Goal: Information Seeking & Learning: Learn about a topic

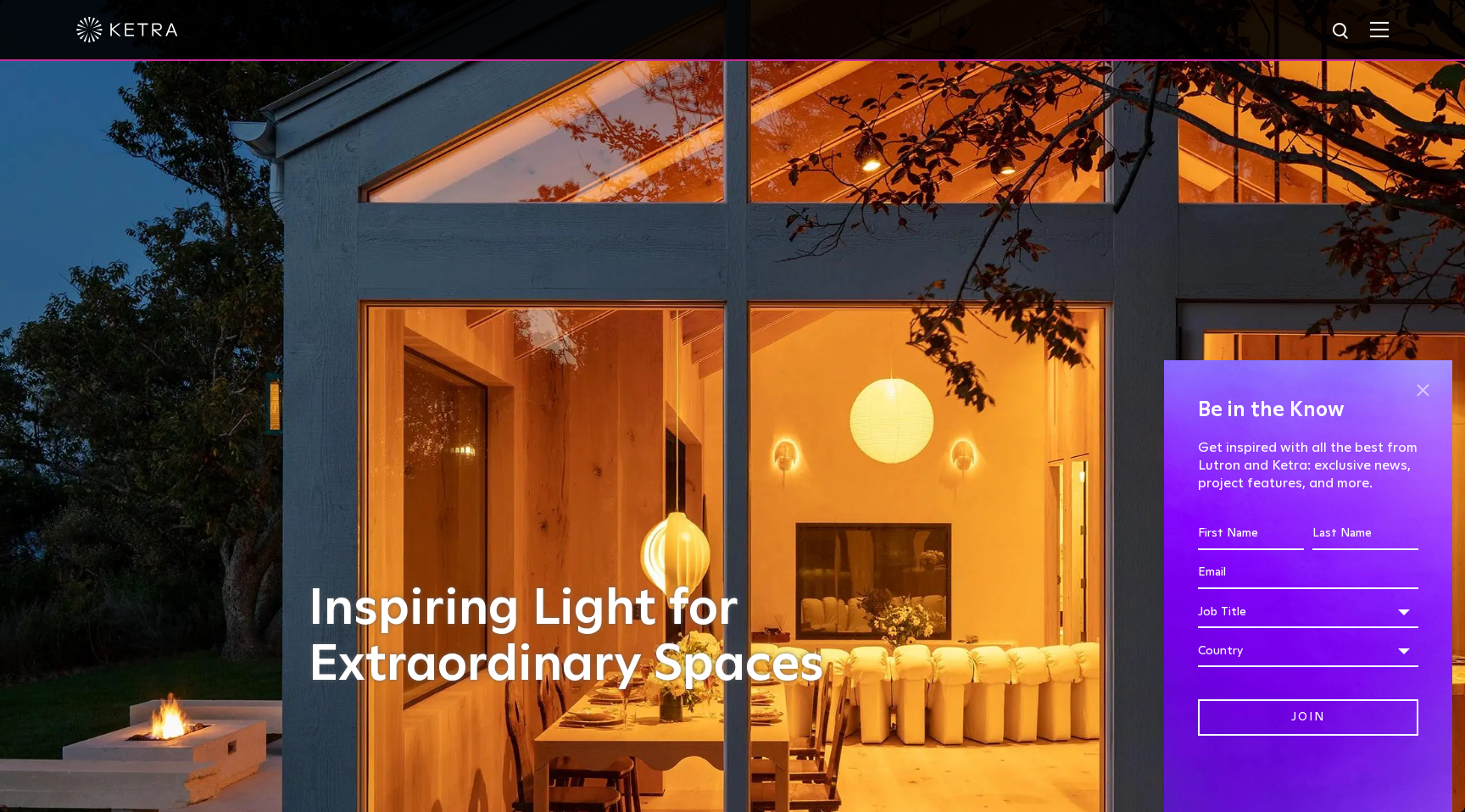
click at [1417, 387] on span at bounding box center [1421, 389] width 25 height 25
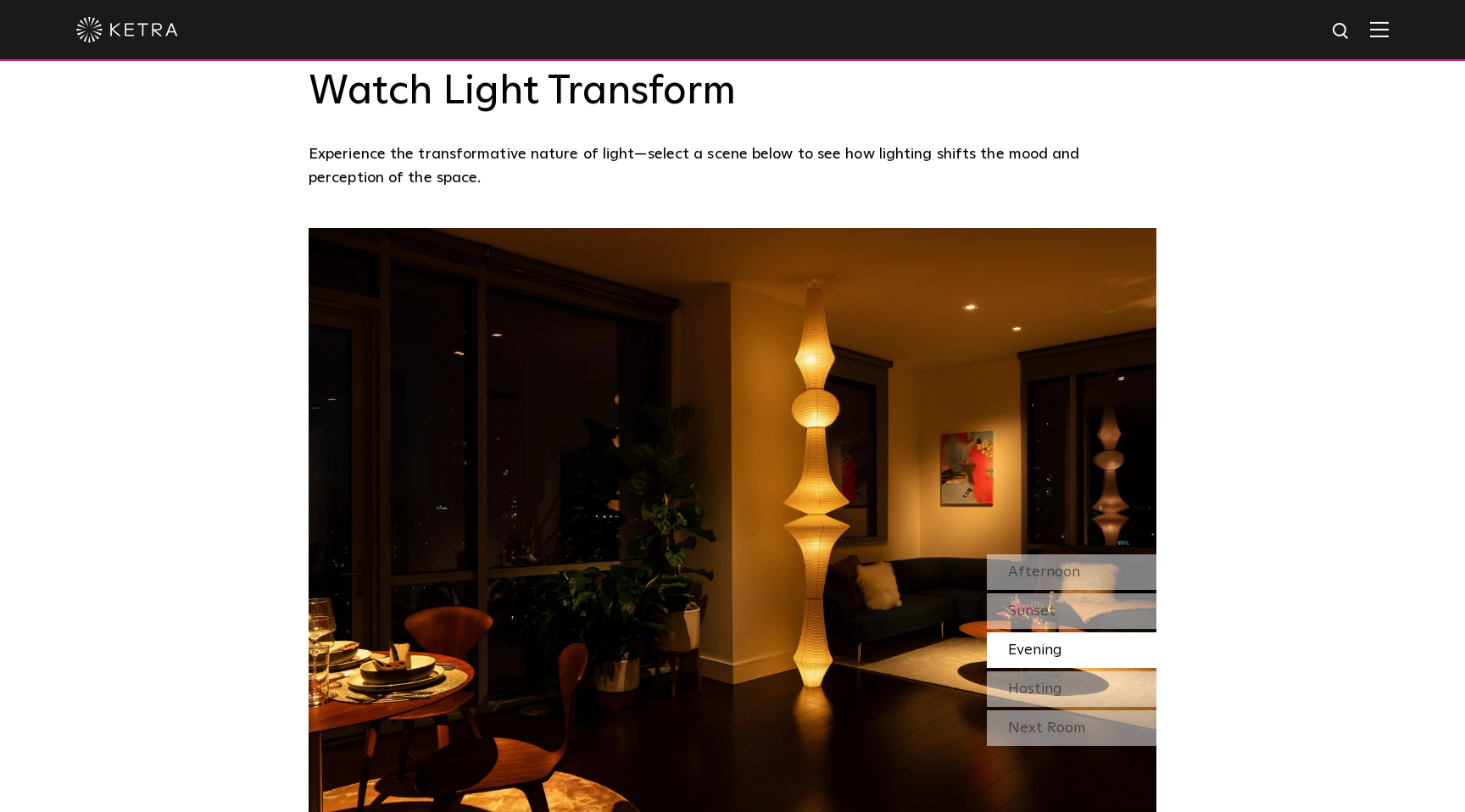
scroll to position [1461, 0]
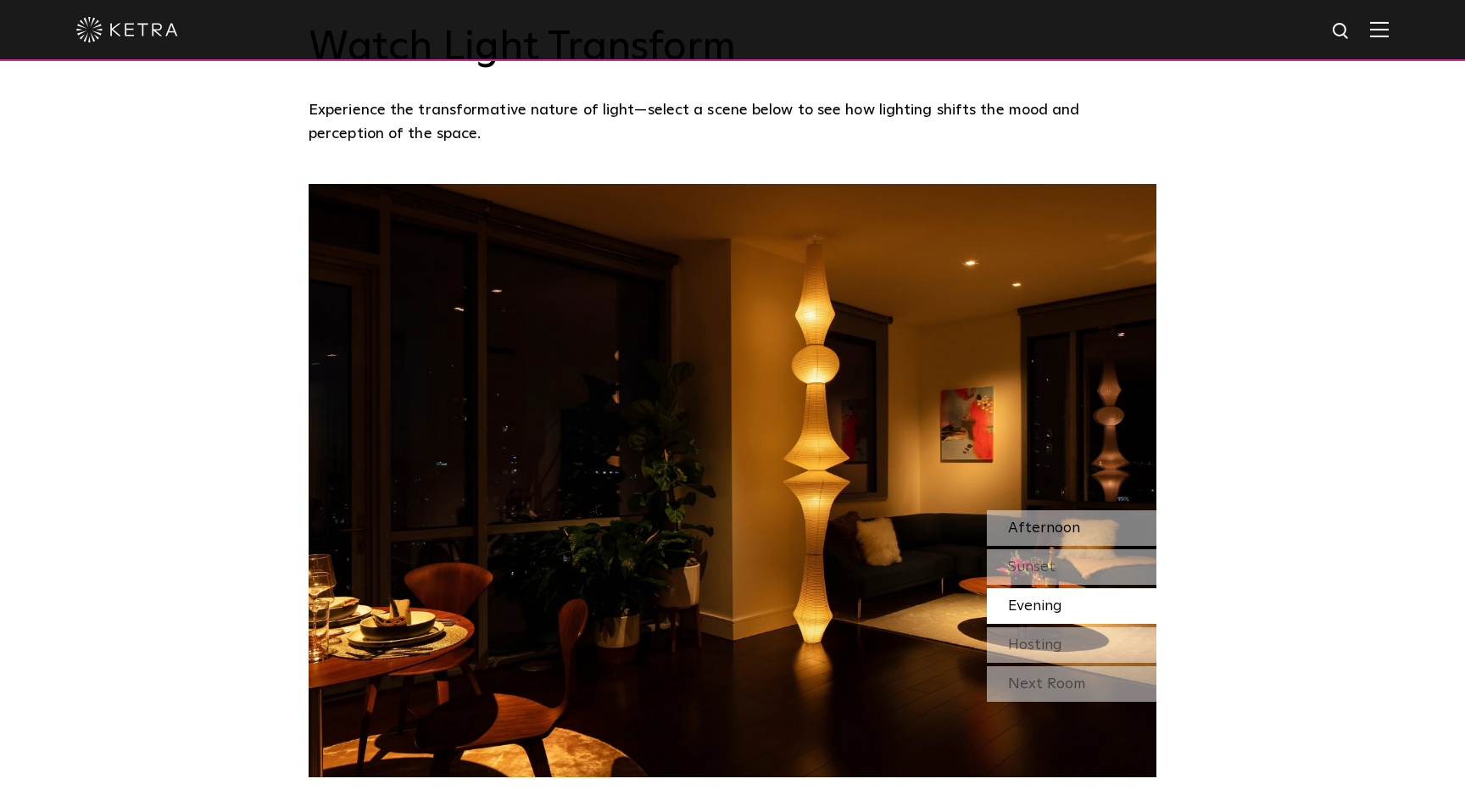
click at [1052, 524] on span "Afternoon" at bounding box center [1043, 528] width 72 height 16
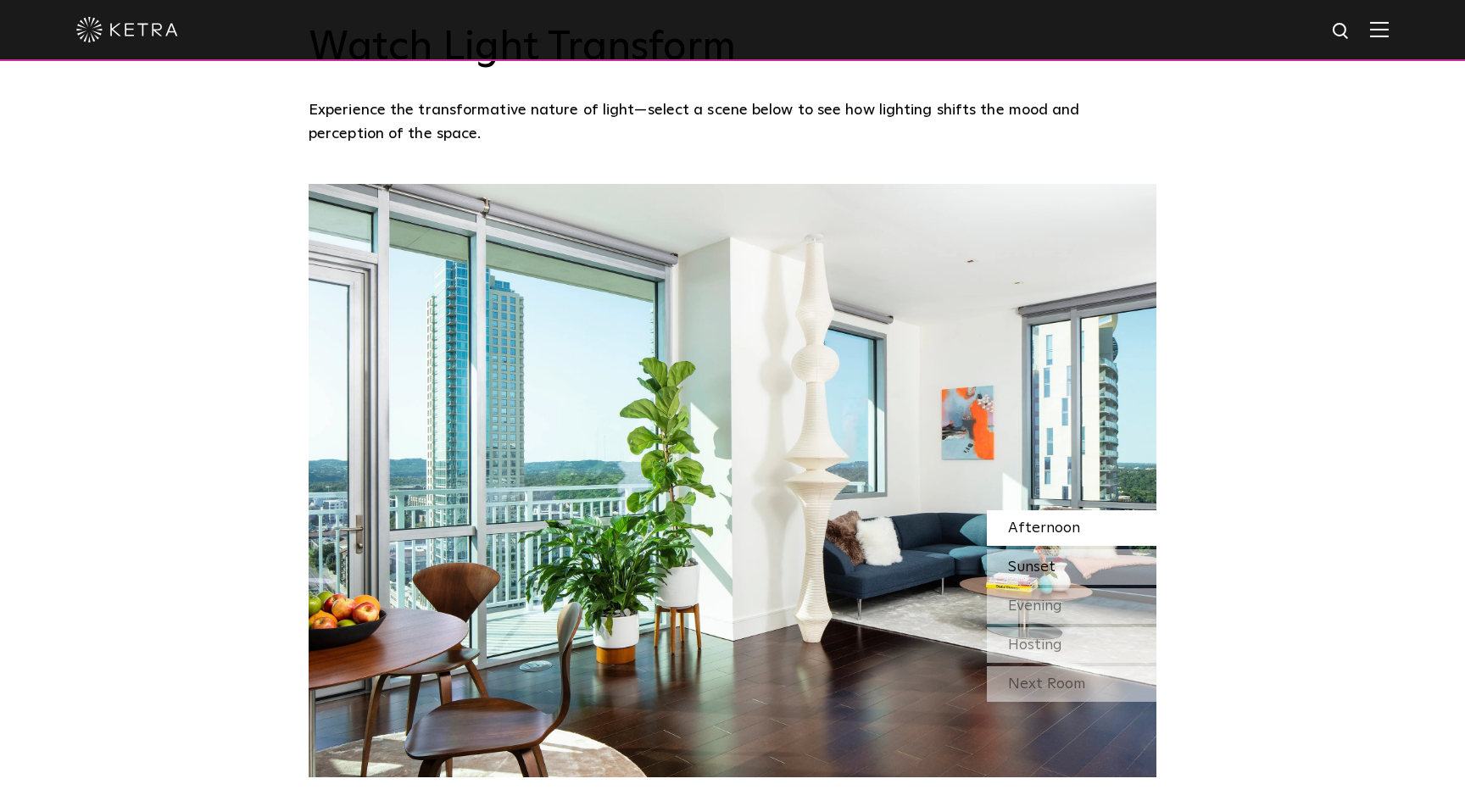
click at [1056, 563] on div "Sunset" at bounding box center [1071, 566] width 170 height 36
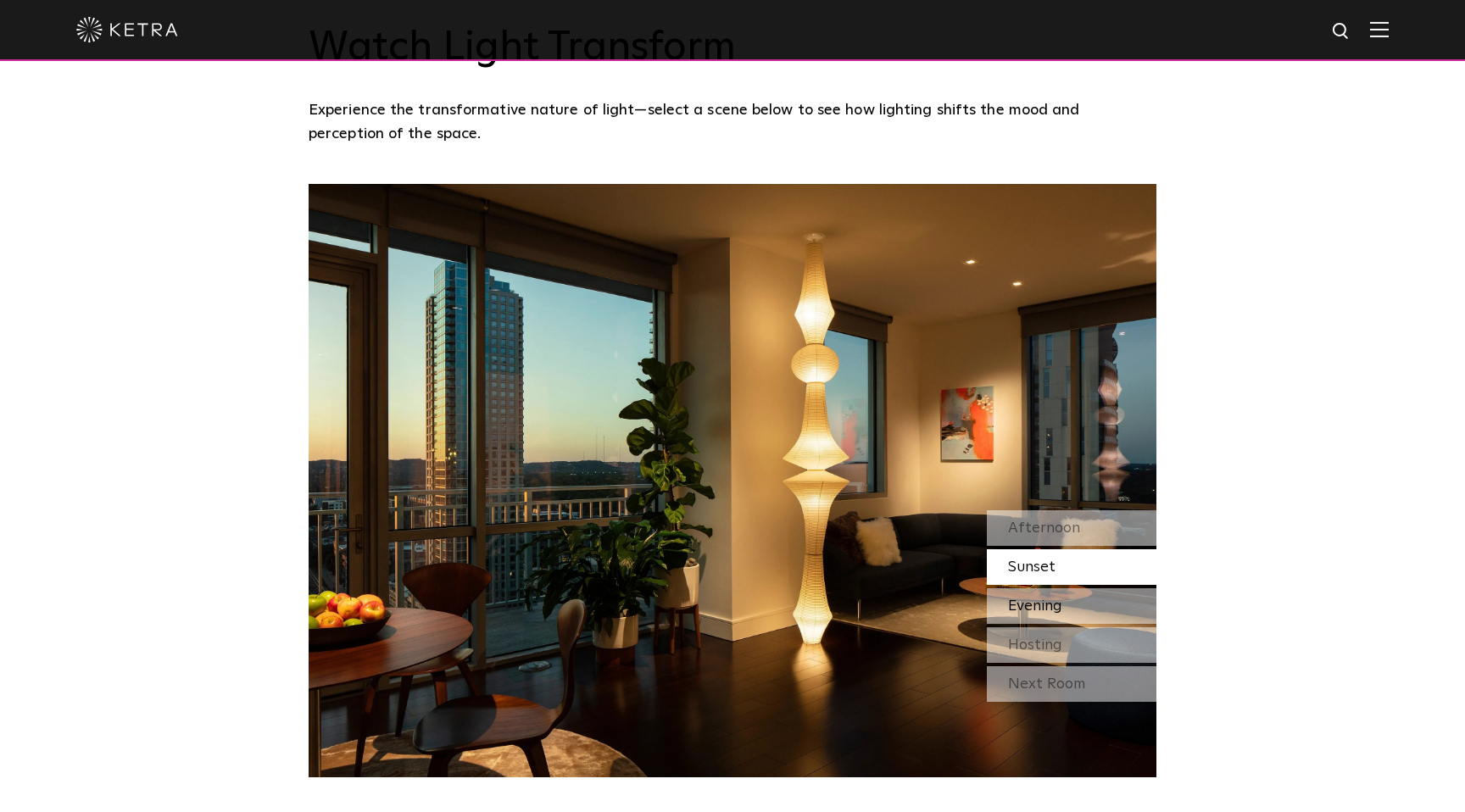
click at [1058, 598] on div "Evening" at bounding box center [1071, 606] width 170 height 36
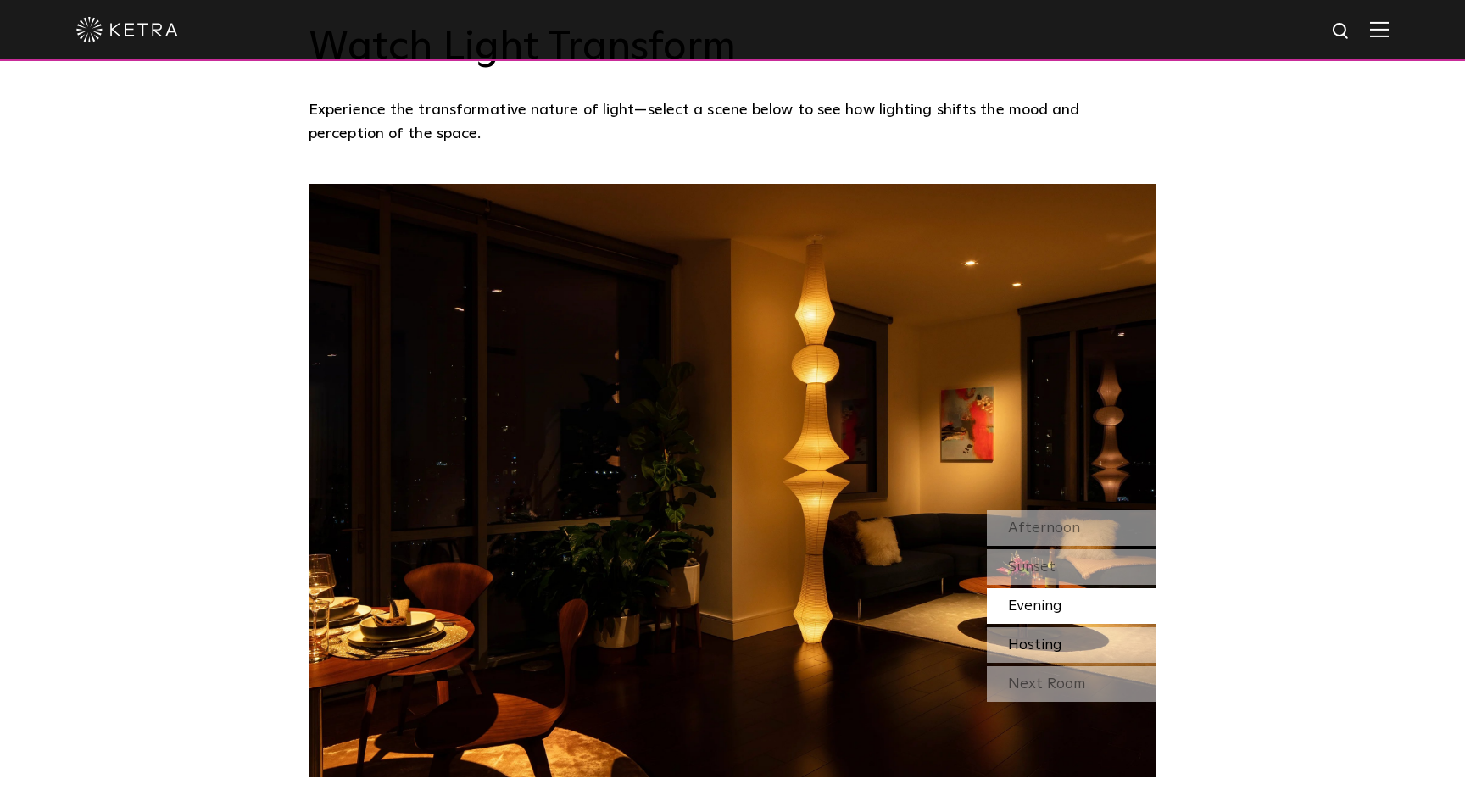
click at [1052, 656] on div "Hosting" at bounding box center [1071, 645] width 170 height 36
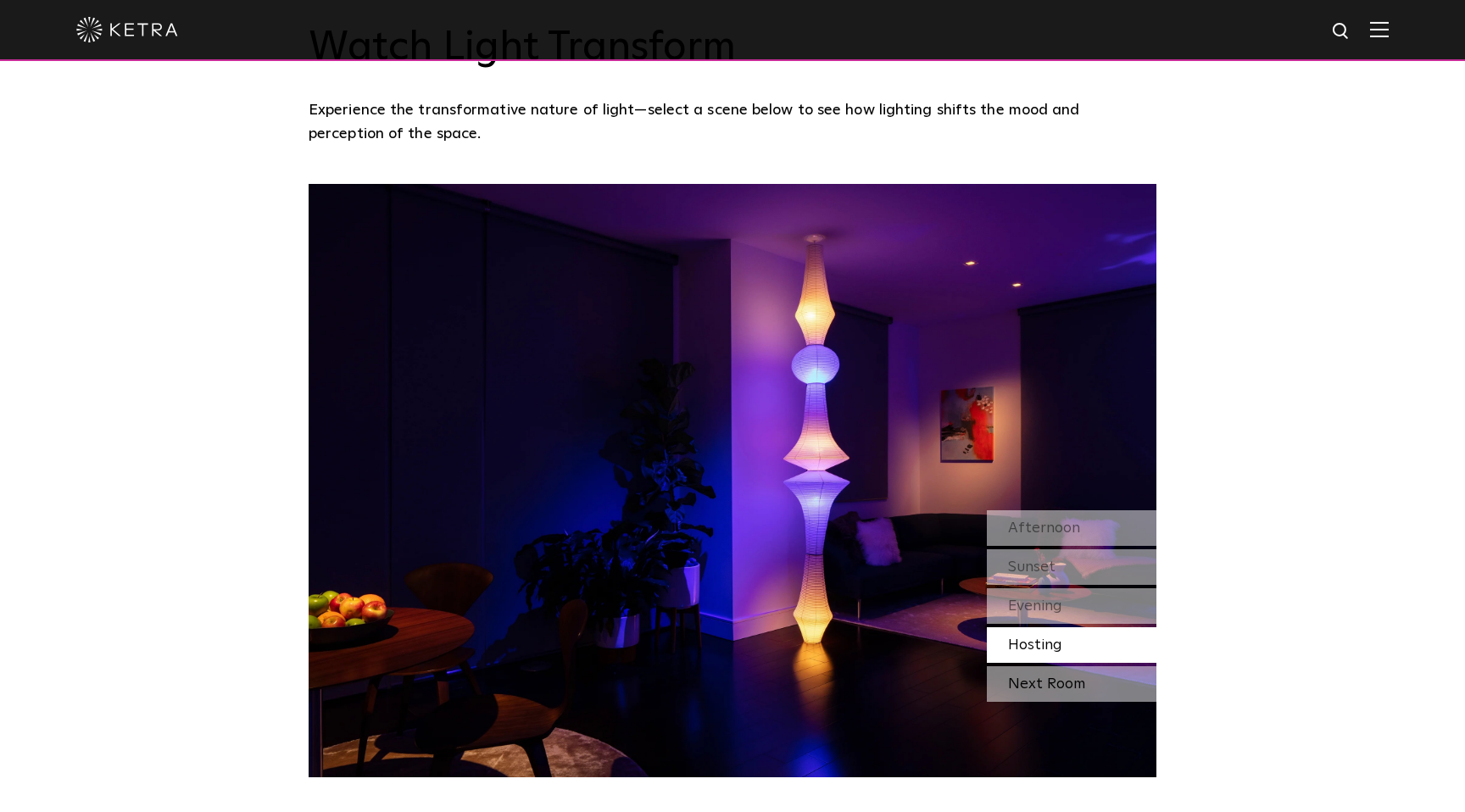
click at [1058, 680] on div "Next Room" at bounding box center [1071, 683] width 170 height 36
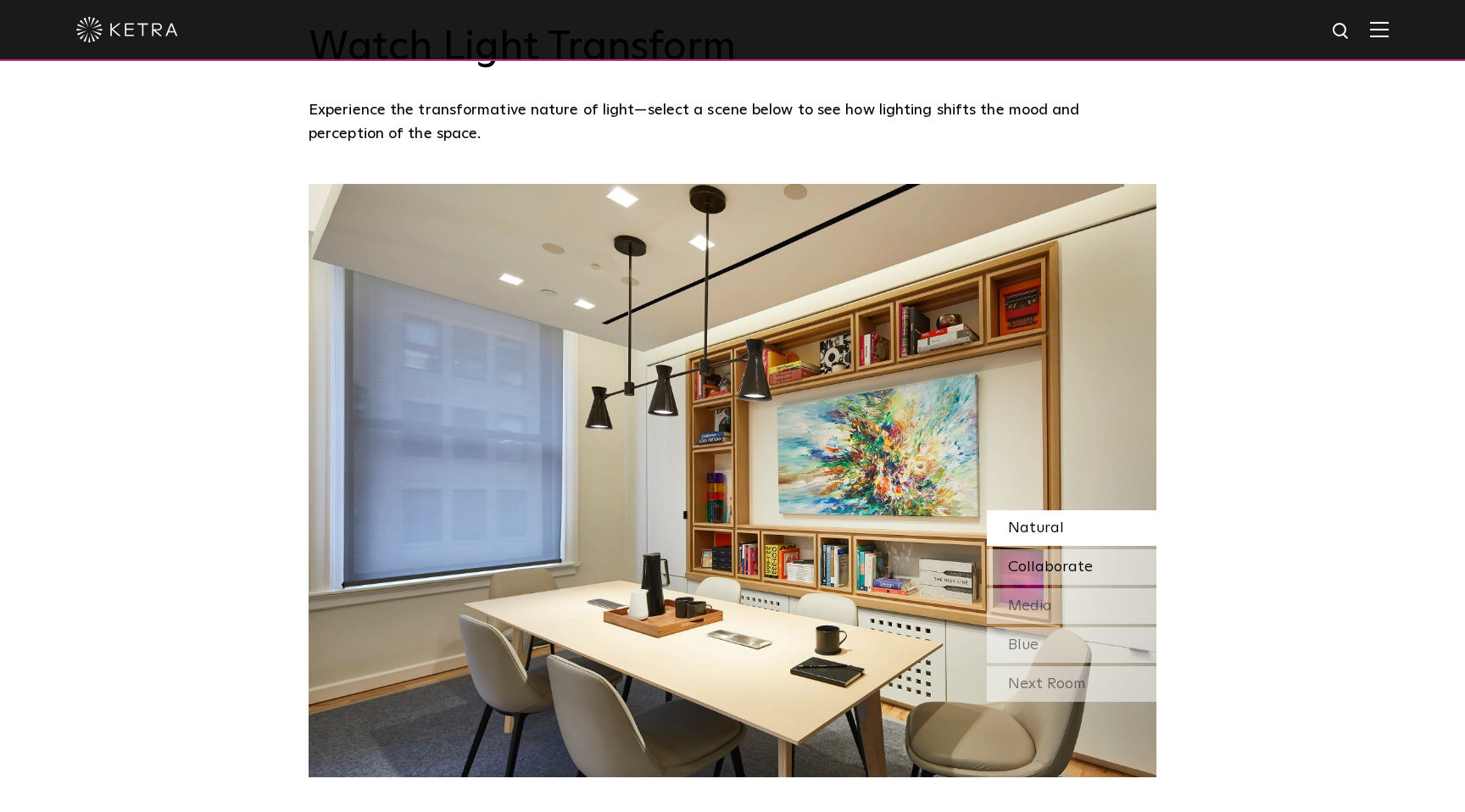
click at [1055, 558] on div "Collaborate" at bounding box center [1071, 566] width 170 height 36
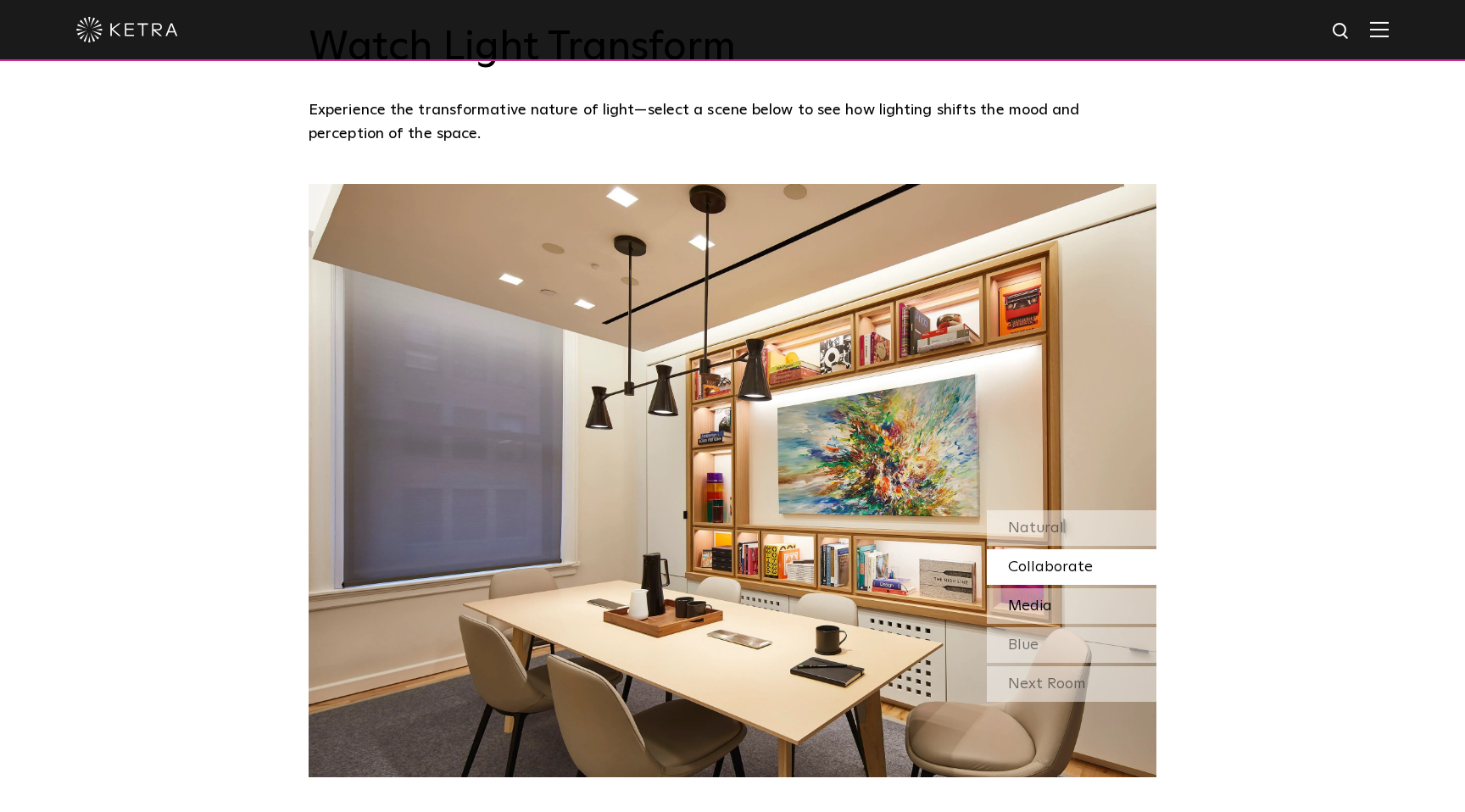
click at [1050, 592] on div "Media" at bounding box center [1071, 606] width 170 height 36
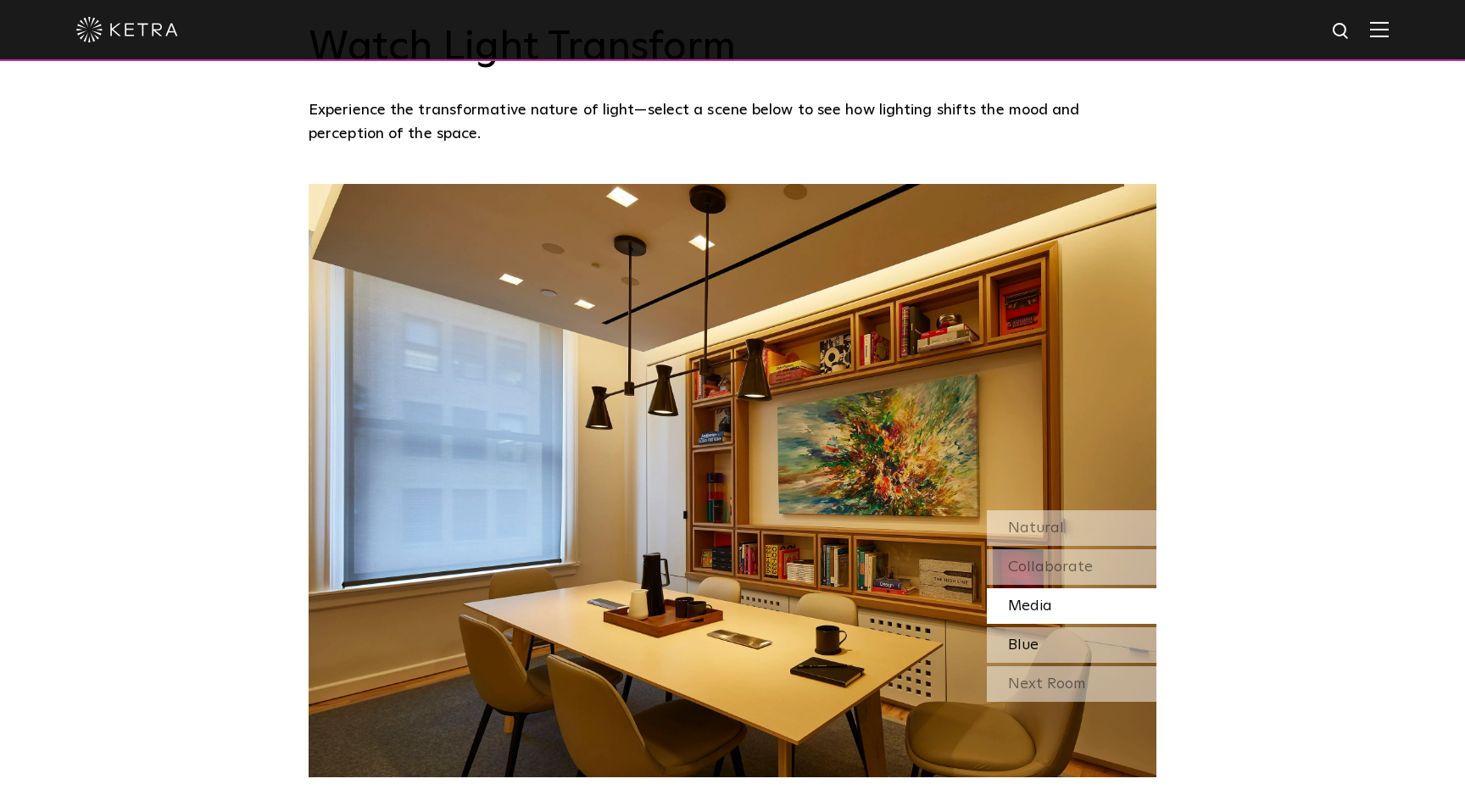
click at [1061, 648] on div "Blue" at bounding box center [1071, 645] width 170 height 36
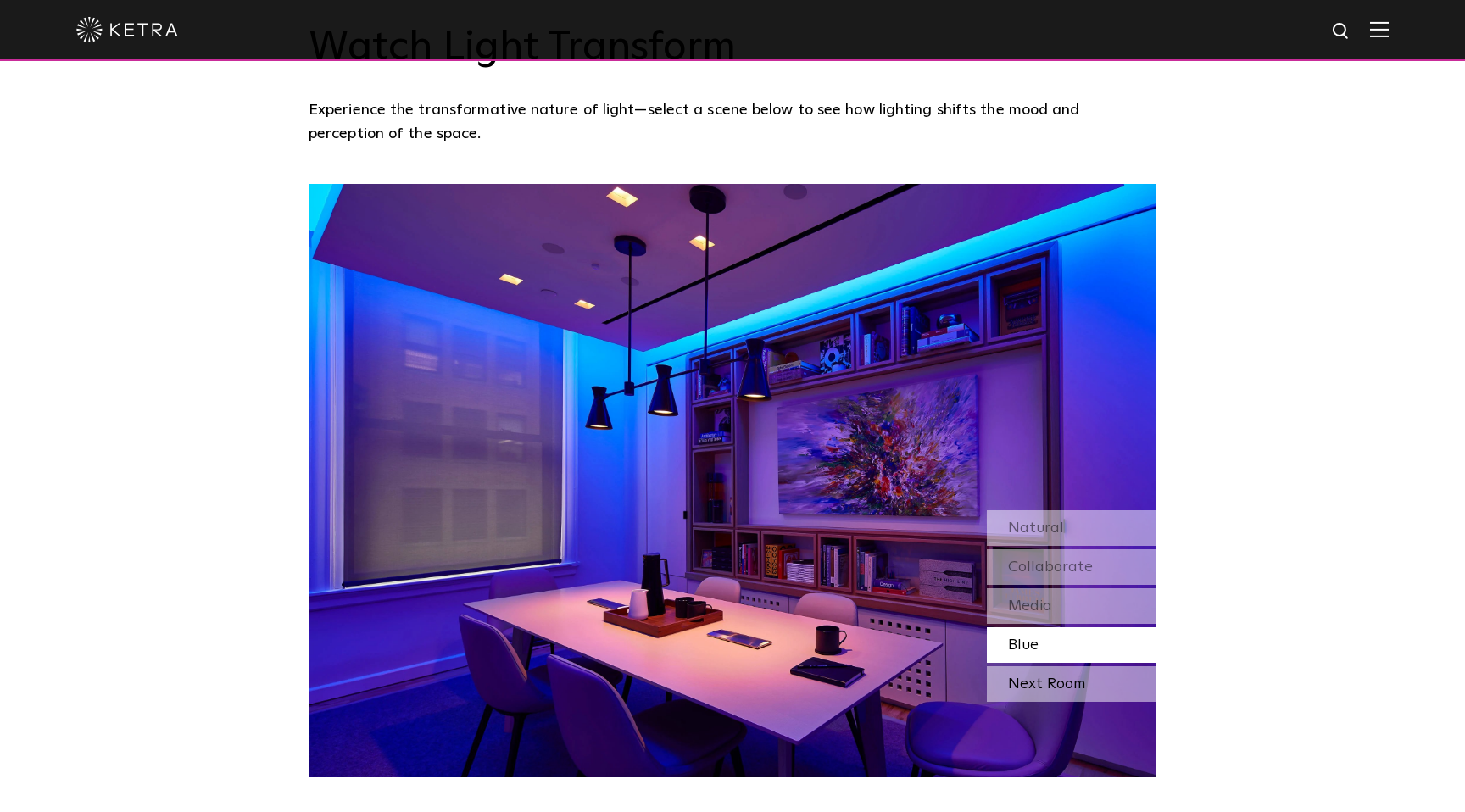
click at [1068, 690] on div "Next Room" at bounding box center [1071, 683] width 170 height 36
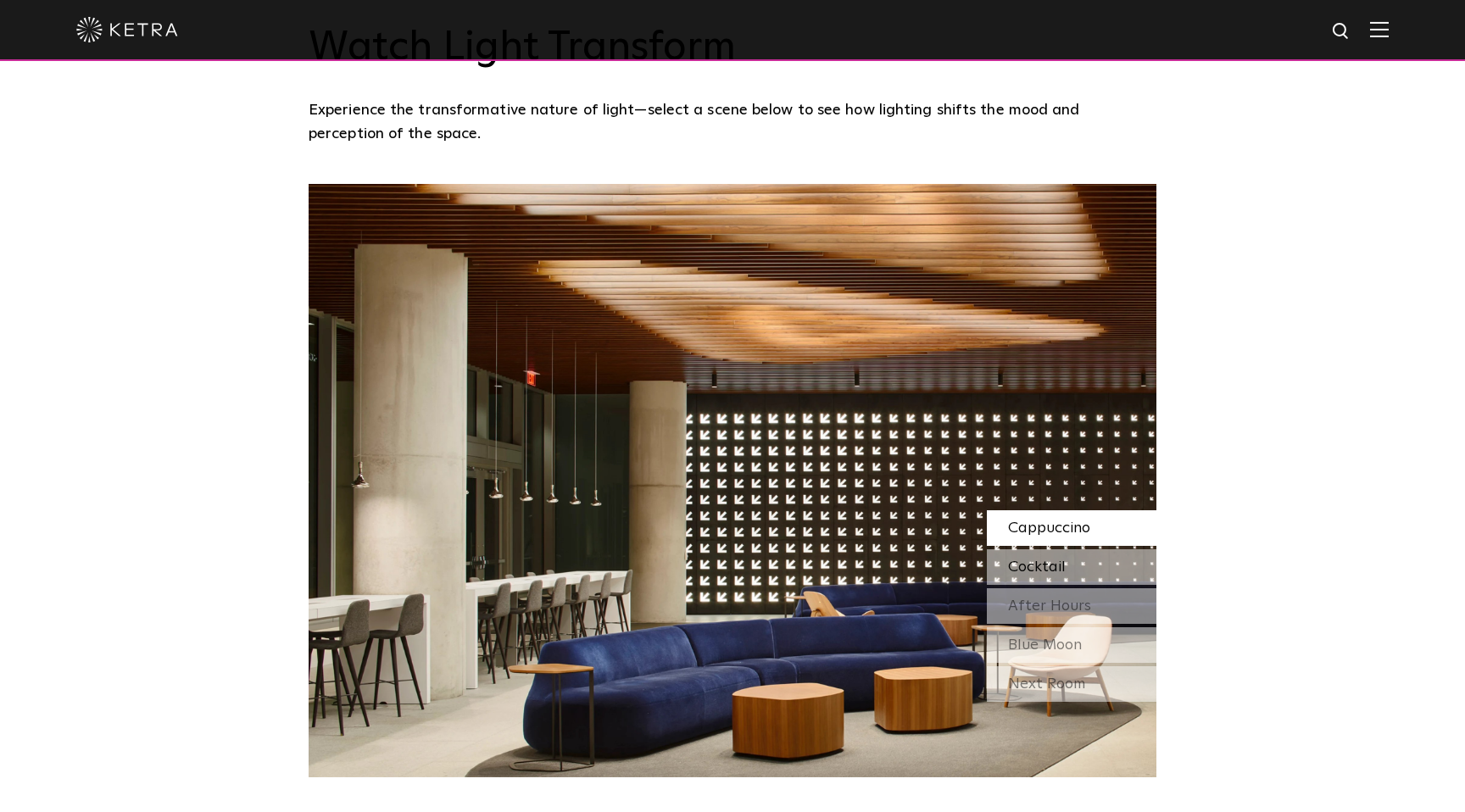
click at [1072, 565] on div "Cocktail" at bounding box center [1071, 566] width 170 height 36
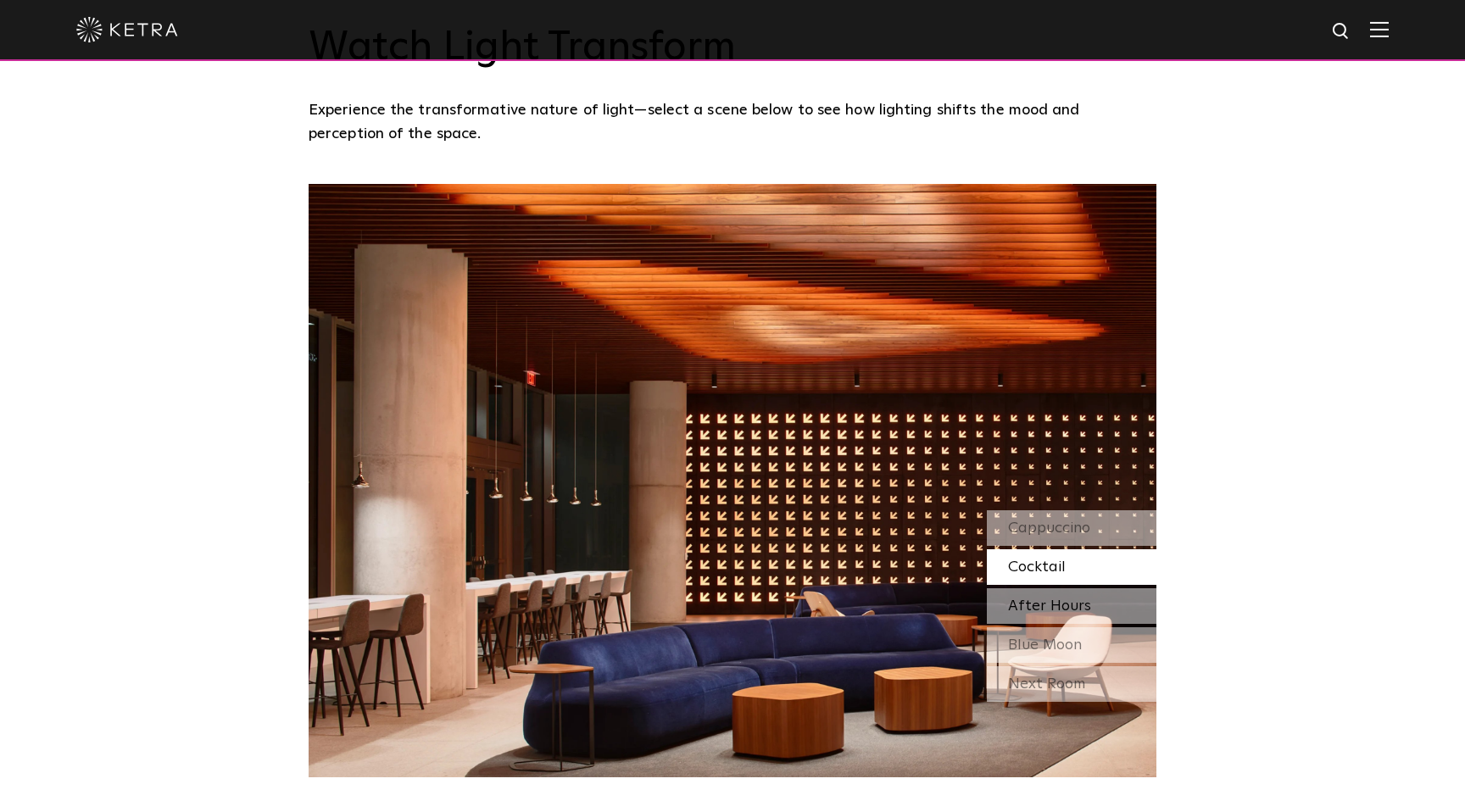
click at [1066, 596] on div "After Hours" at bounding box center [1071, 606] width 170 height 36
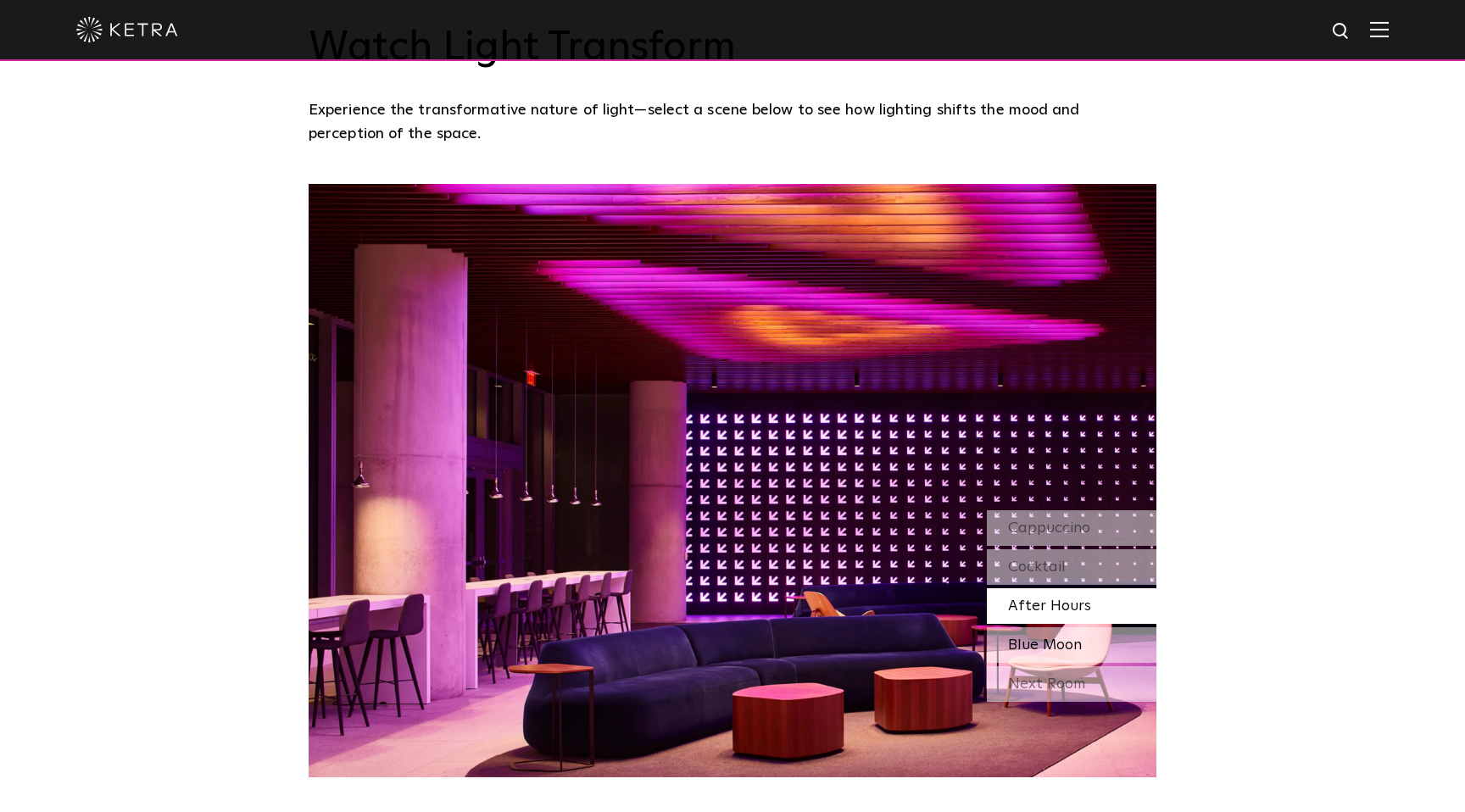
click at [1072, 641] on span "Blue Moon" at bounding box center [1044, 645] width 74 height 16
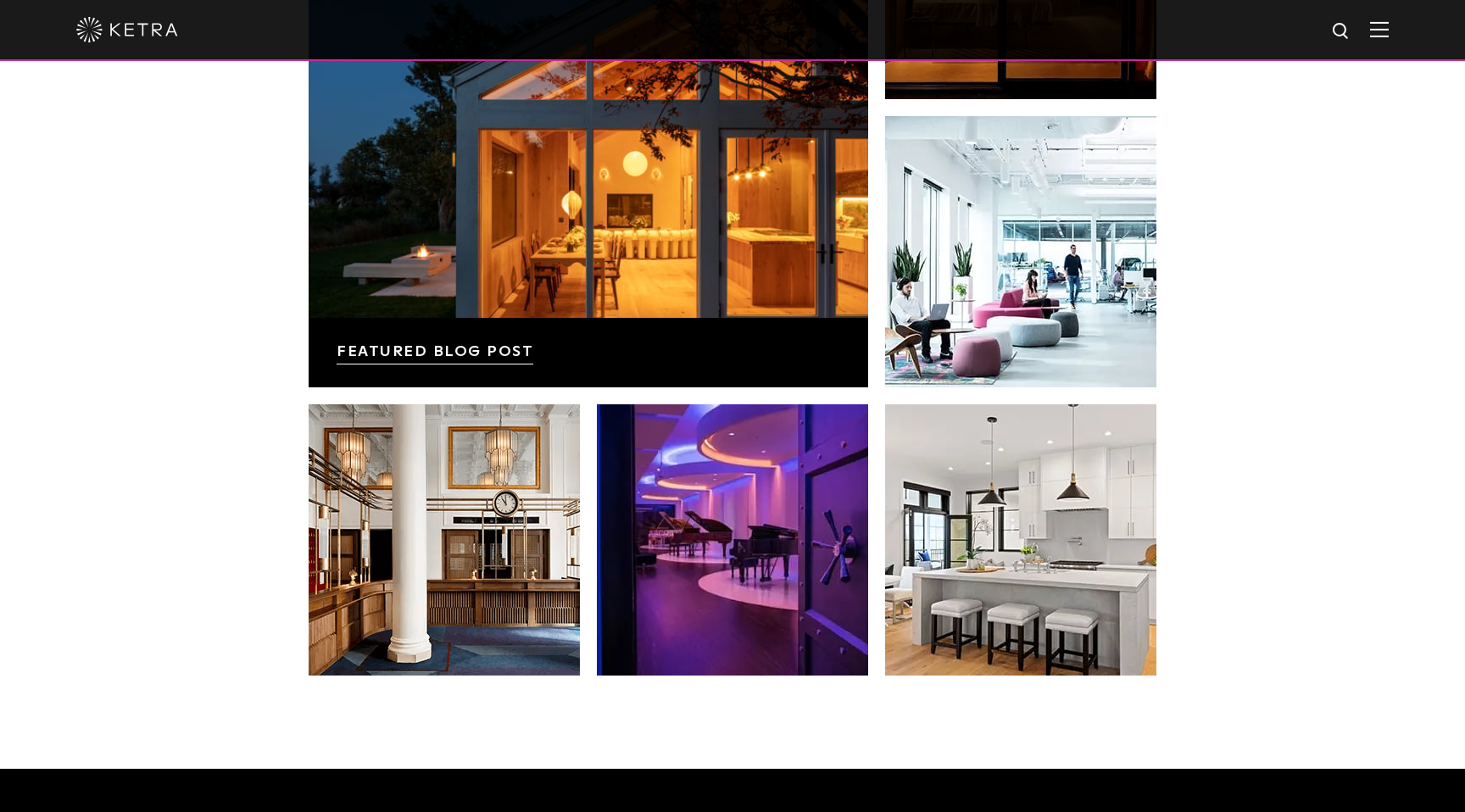
scroll to position [3560, 0]
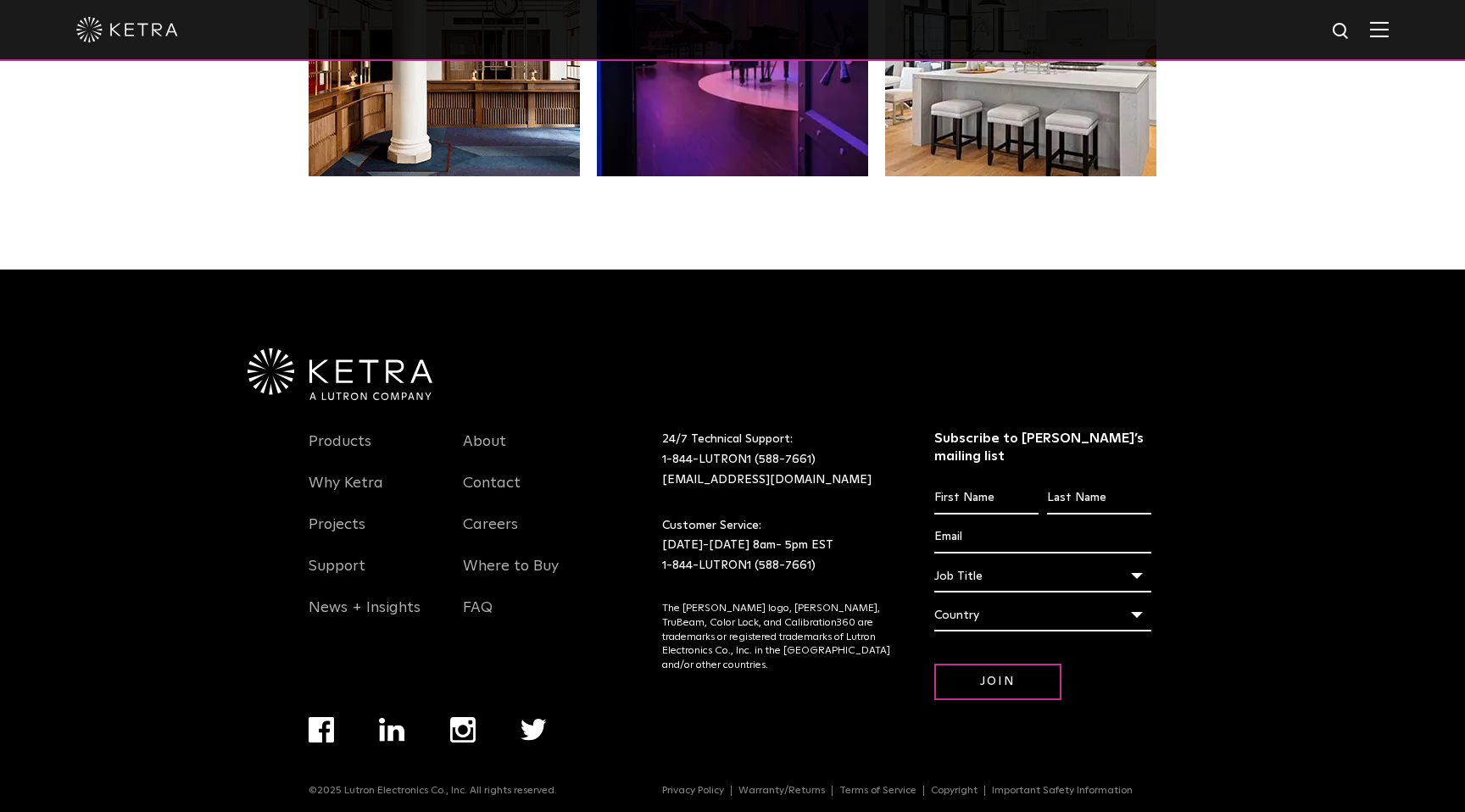
click at [360, 428] on div "Products Why Ketra Projects Support News + Insights About Contact Careers Where…" at bounding box center [449, 518] width 308 height 237
click at [356, 430] on li "Products" at bounding box center [373, 450] width 129 height 42
click at [351, 439] on link "Products" at bounding box center [340, 451] width 63 height 39
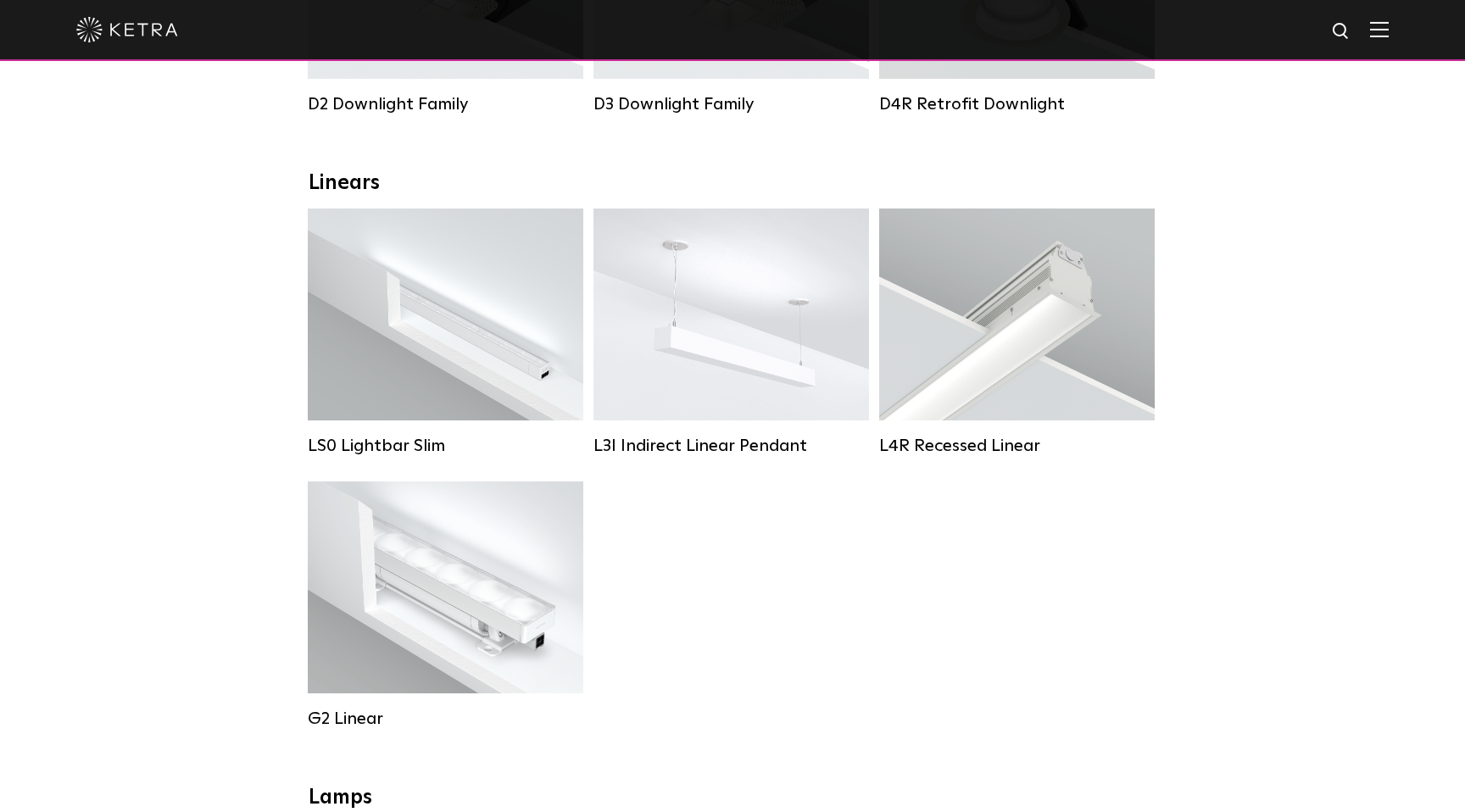
scroll to position [520, 0]
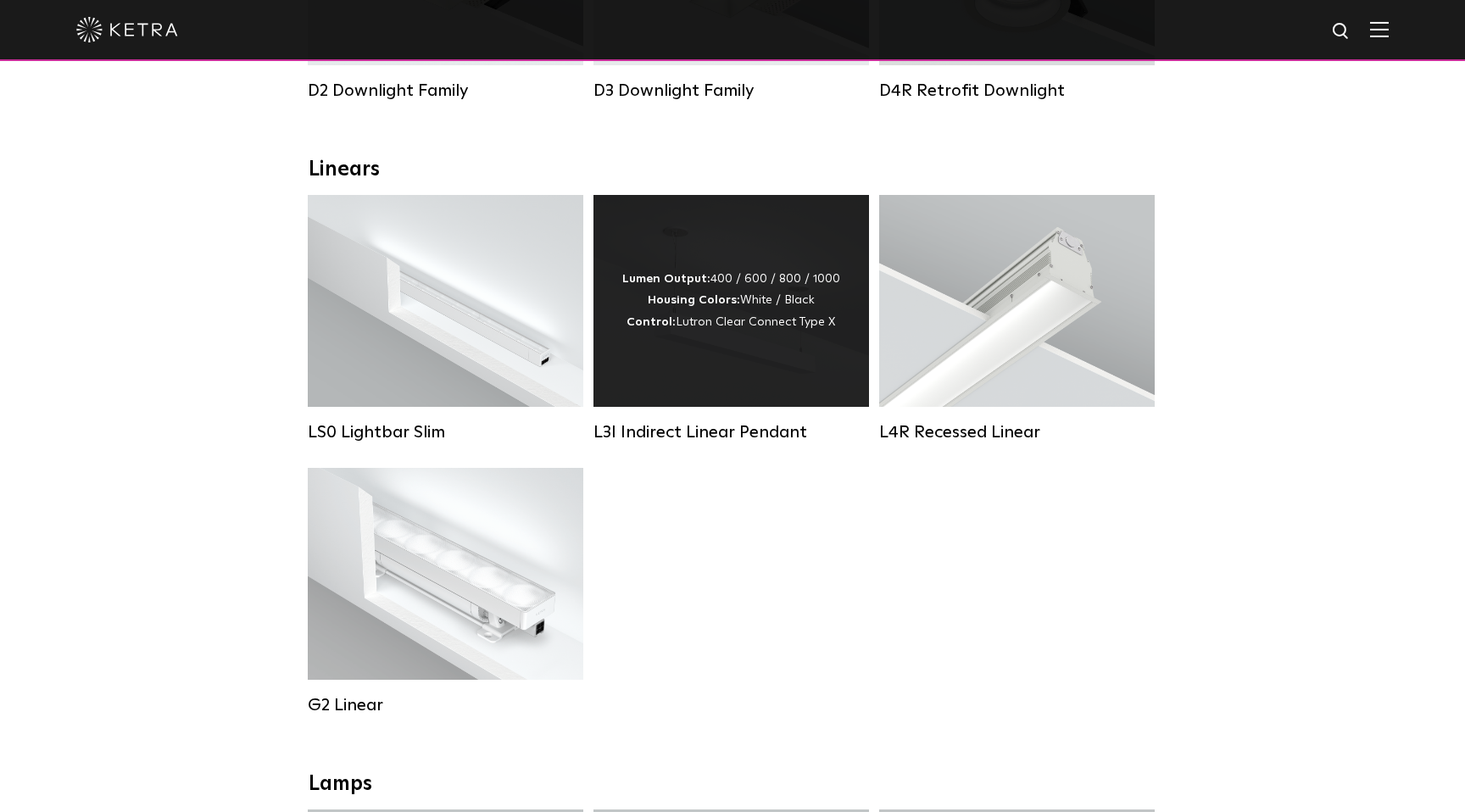
click at [692, 436] on div "L3I Indirect Linear Pendant" at bounding box center [731, 431] width 275 height 20
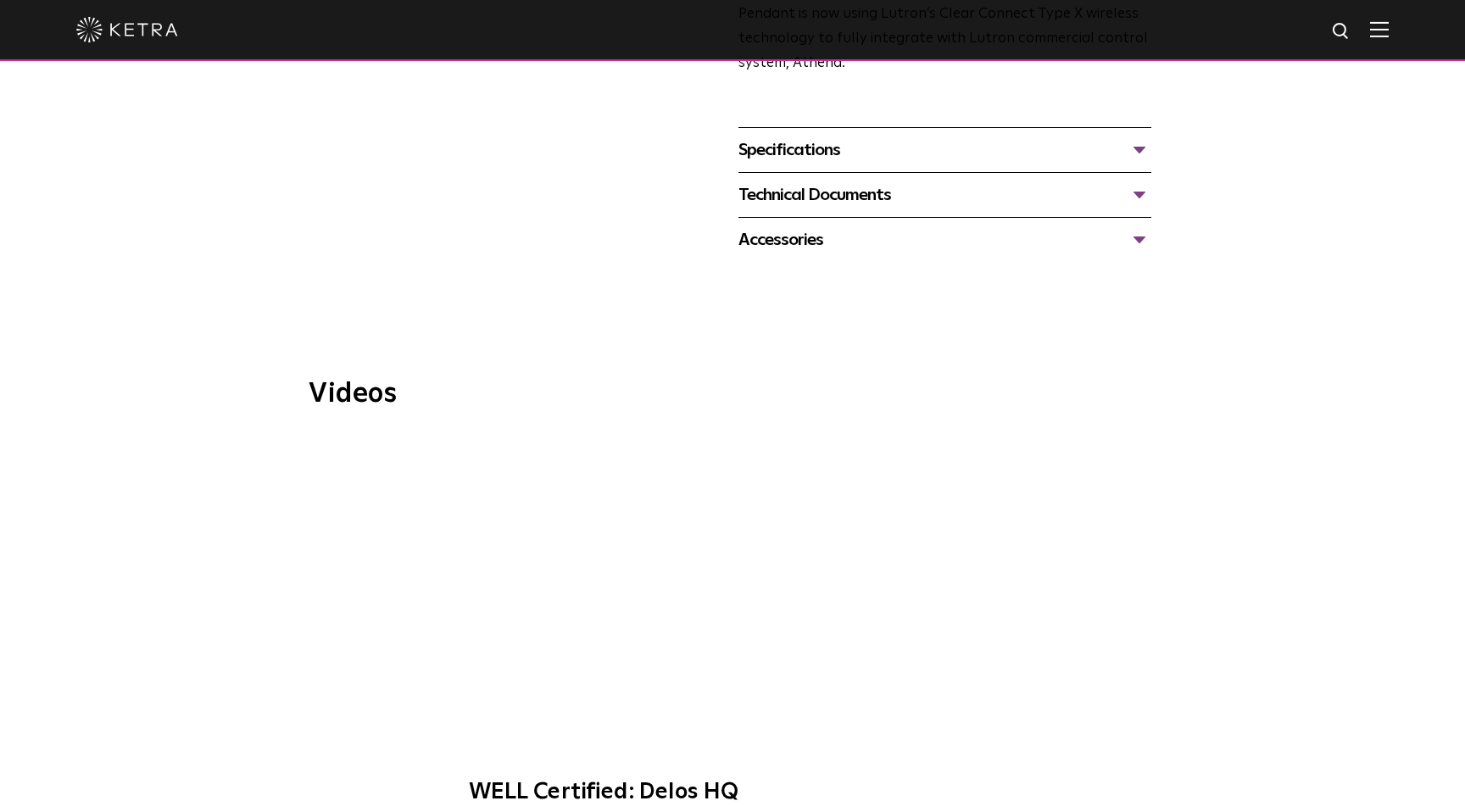
scroll to position [812, 0]
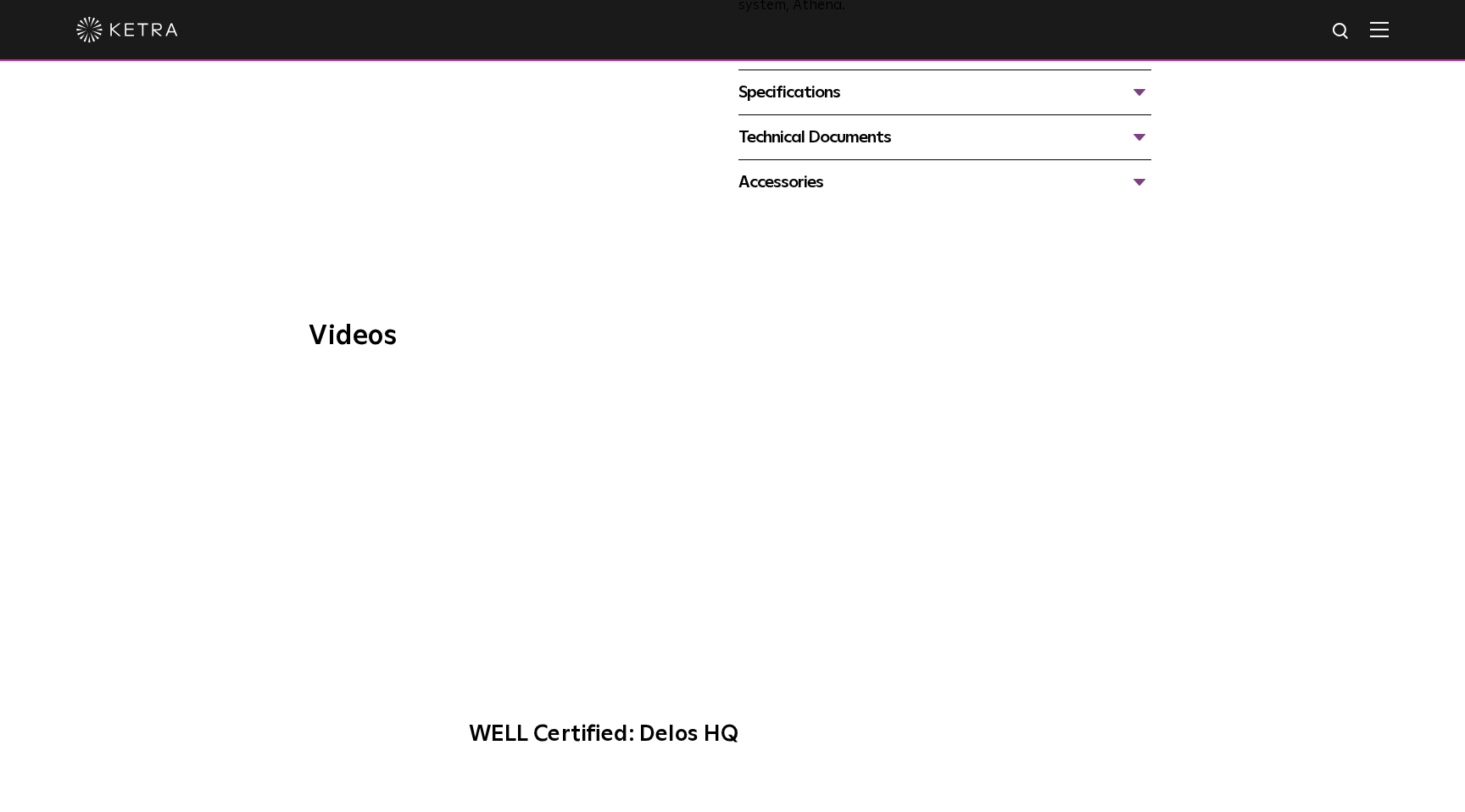
click at [727, 515] on span "WELL Certified: Delos HQ" at bounding box center [732, 572] width 571 height 386
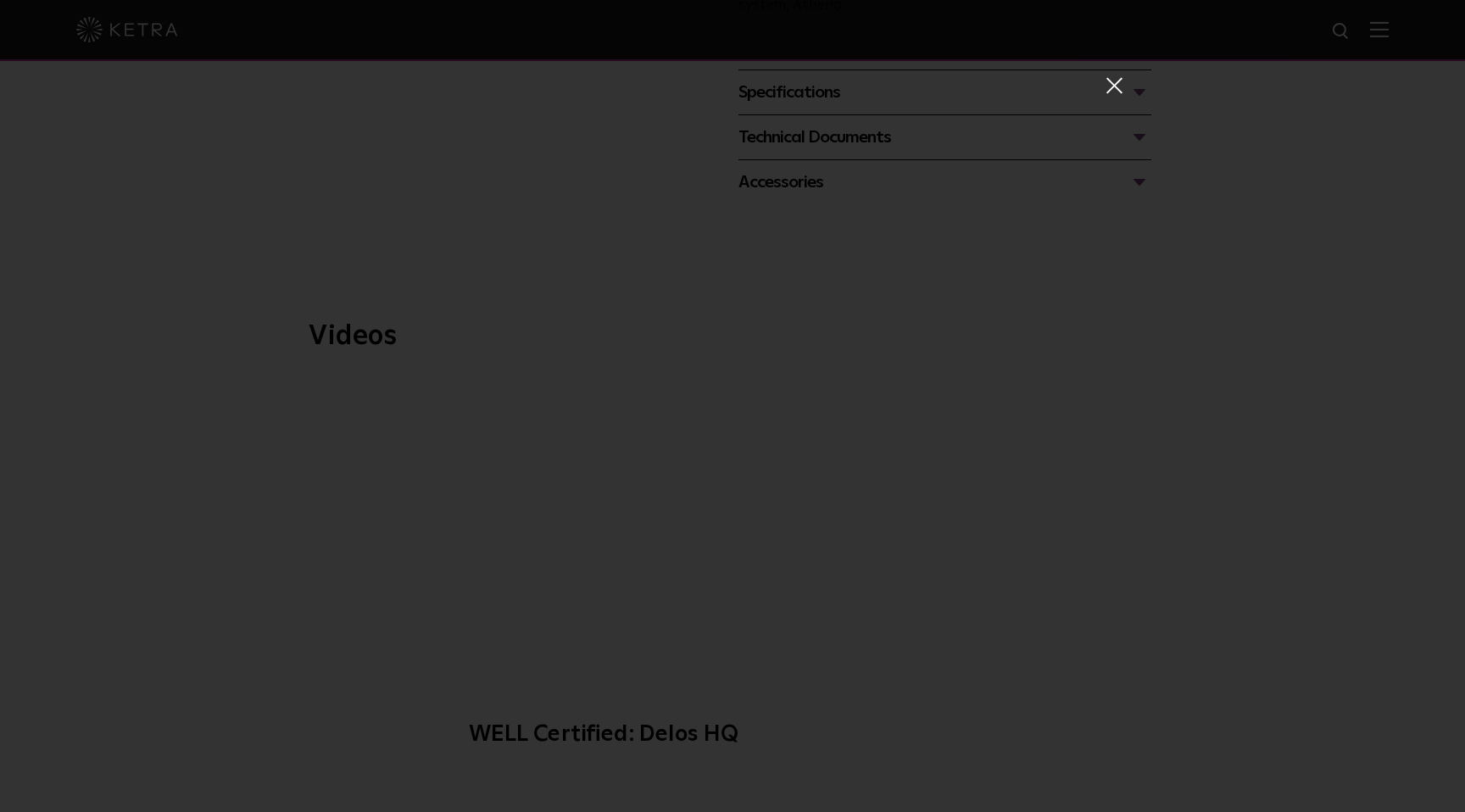
click at [1112, 88] on span at bounding box center [1112, 85] width 18 height 17
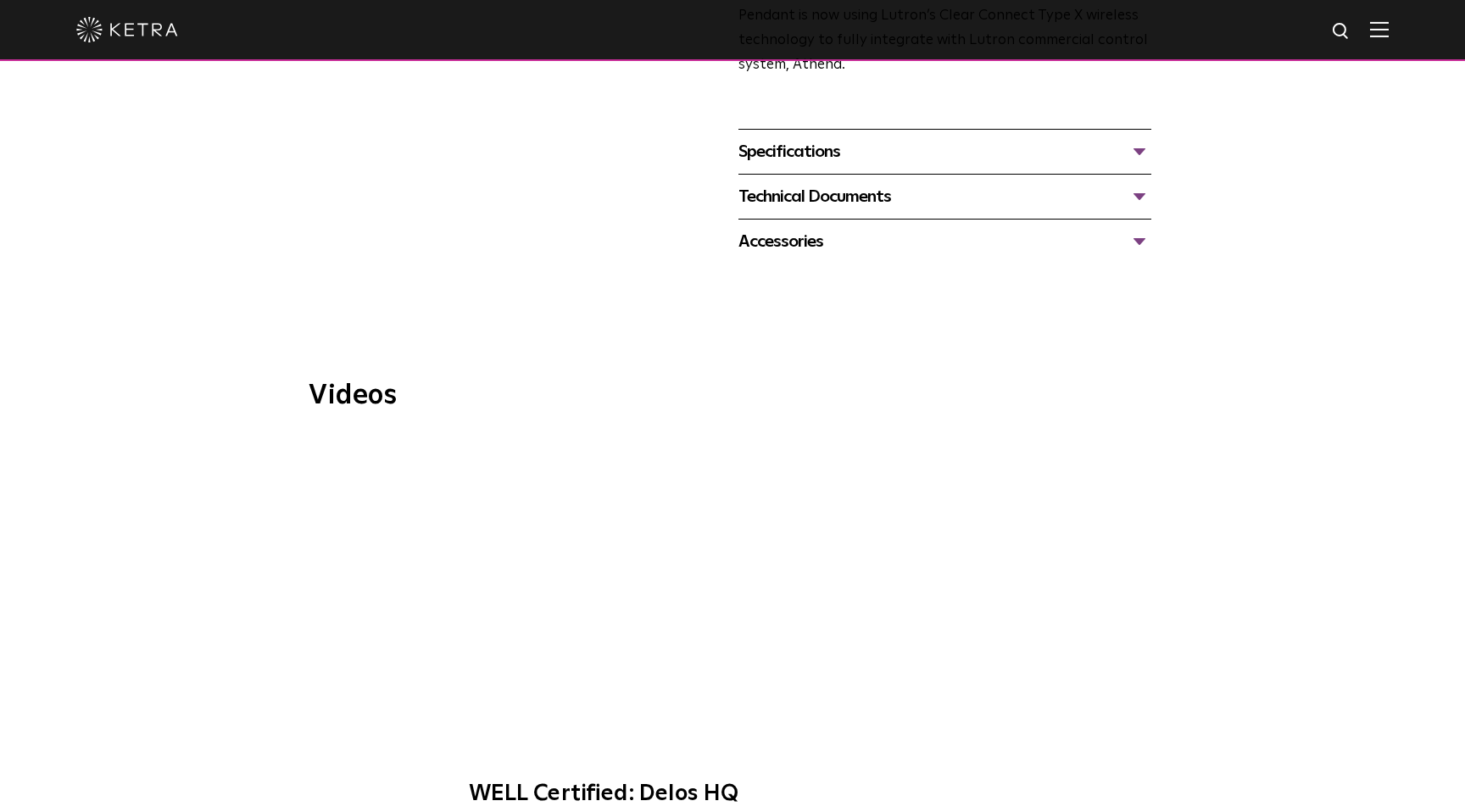
scroll to position [0, 0]
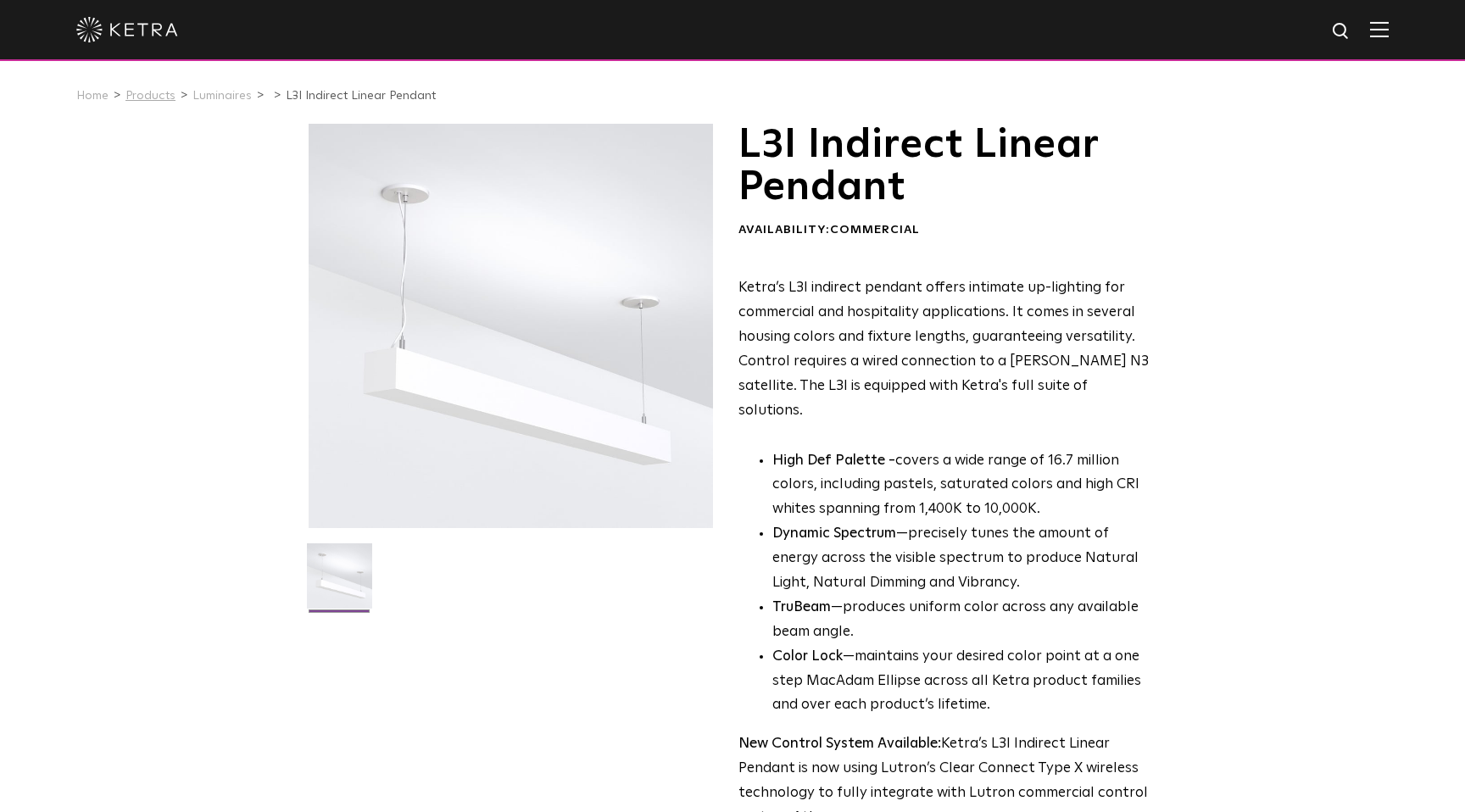
click at [169, 96] on link "Products" at bounding box center [150, 96] width 50 height 12
